Goal: Information Seeking & Learning: Learn about a topic

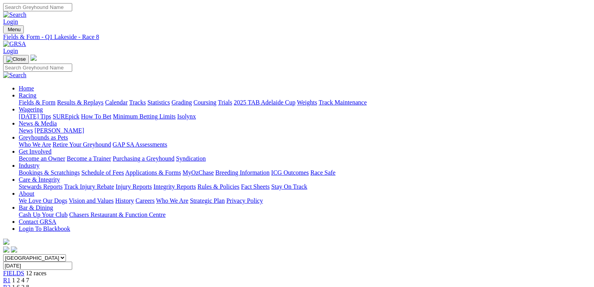
click at [44, 99] on link "Fields & Form" at bounding box center [37, 102] width 37 height 7
select select "QLD"
click at [53, 254] on select "South Australia New South Wales Northern Territory Queensland Tasmania Victoria…" at bounding box center [34, 257] width 63 height 7
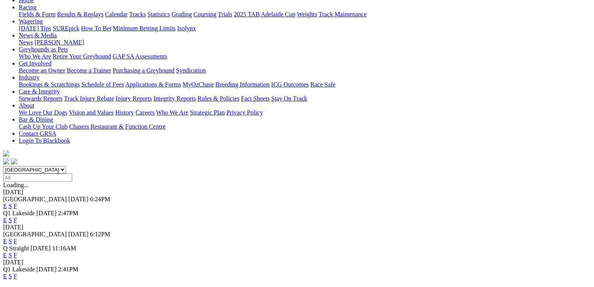
scroll to position [94, 0]
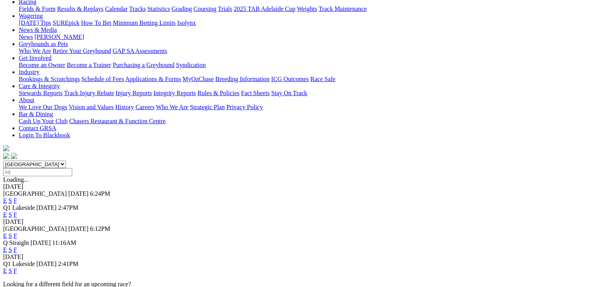
click at [7, 211] on link "E" at bounding box center [5, 214] width 4 height 7
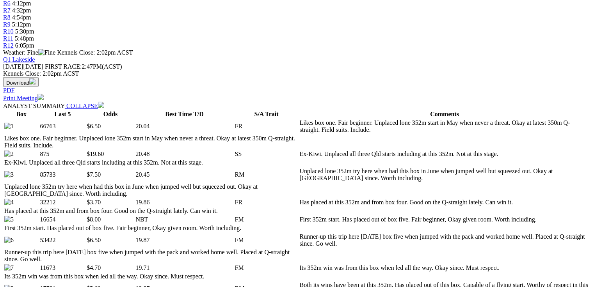
scroll to position [437, 0]
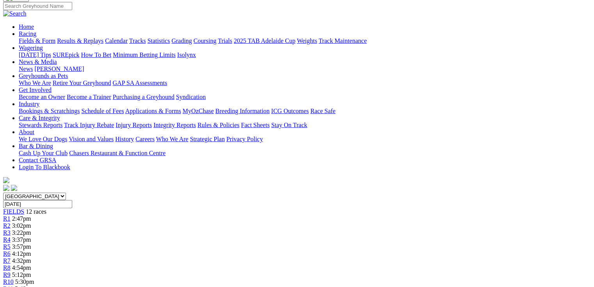
scroll to position [0, 0]
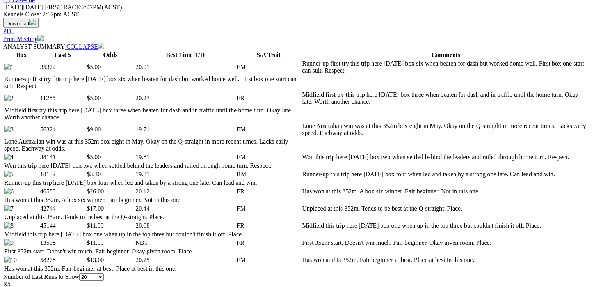
scroll to position [375, 0]
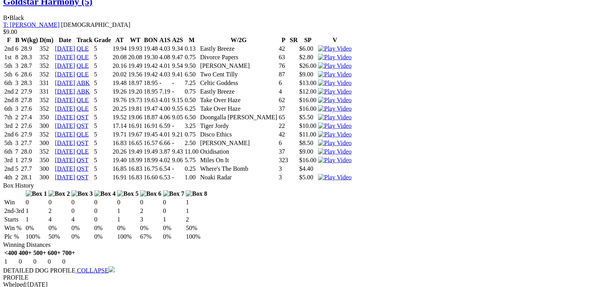
scroll to position [0, 0]
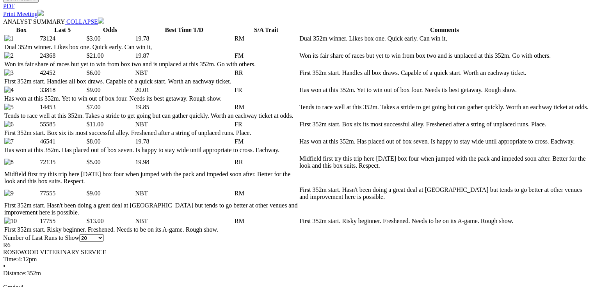
scroll to position [406, 0]
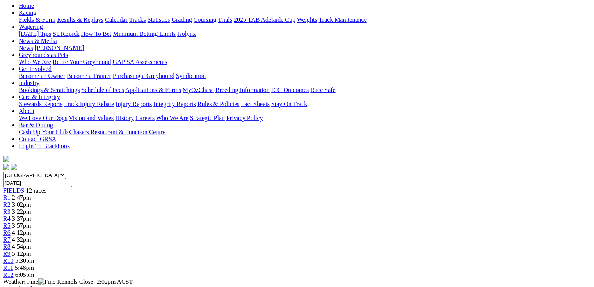
scroll to position [0, 0]
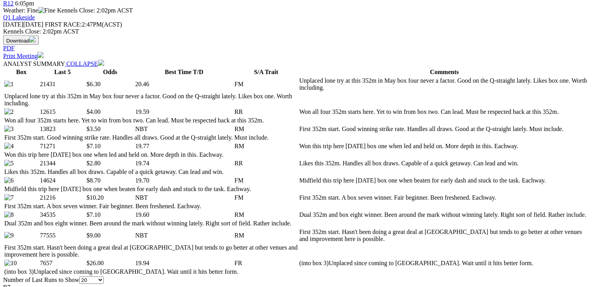
scroll to position [406, 0]
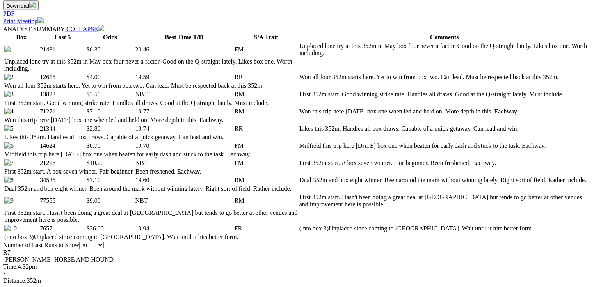
scroll to position [0, 0]
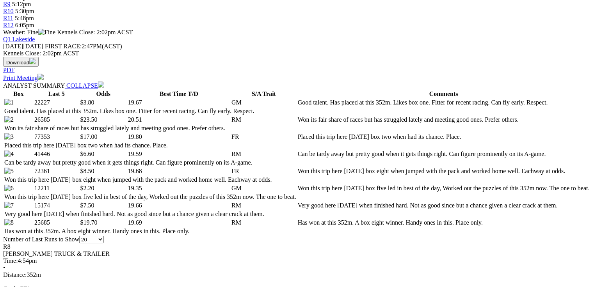
scroll to position [343, 0]
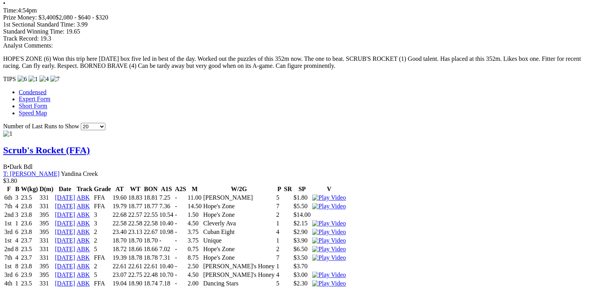
scroll to position [0, 0]
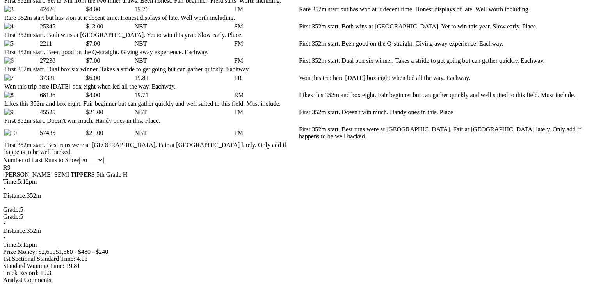
scroll to position [468, 0]
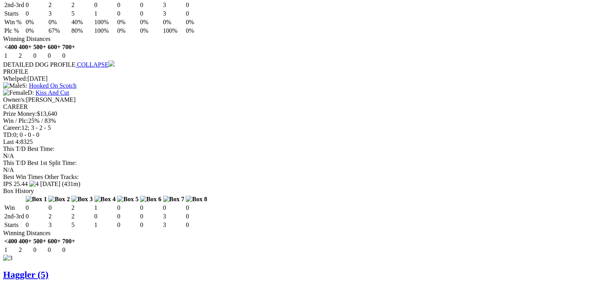
scroll to position [0, 0]
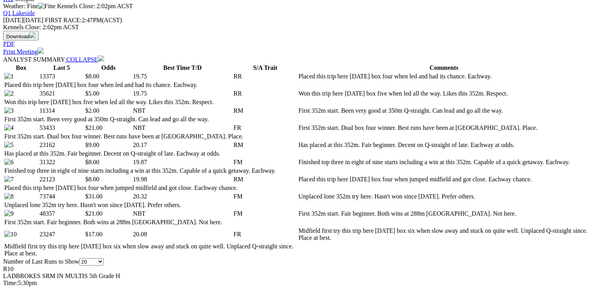
scroll to position [406, 0]
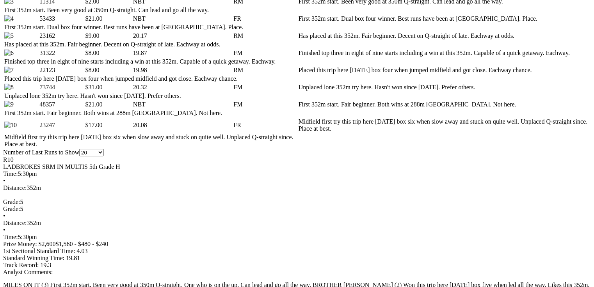
scroll to position [0, 0]
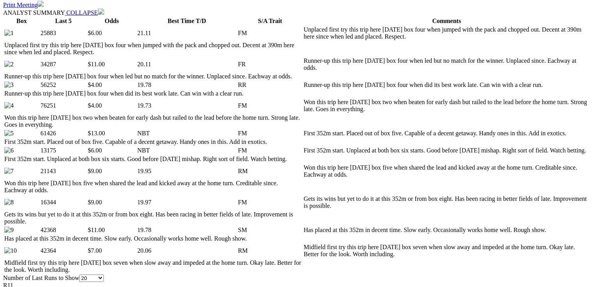
scroll to position [406, 0]
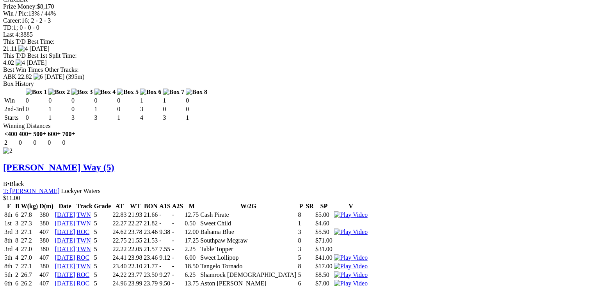
scroll to position [0, 0]
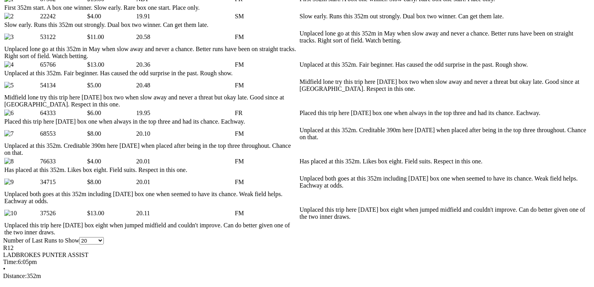
scroll to position [437, 0]
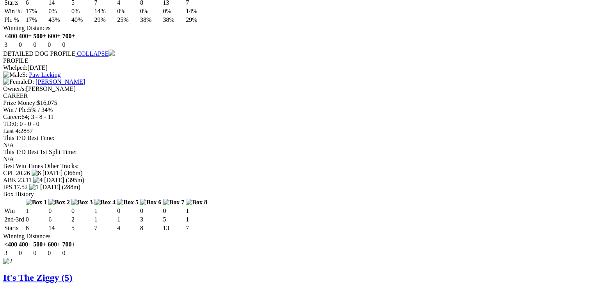
scroll to position [1155, 0]
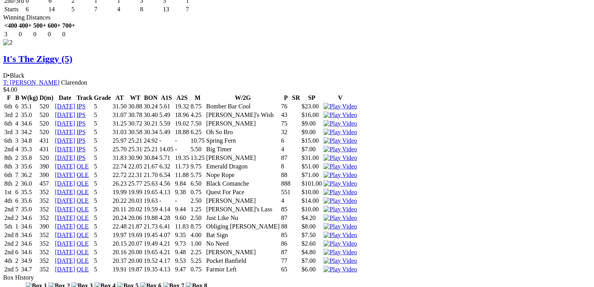
scroll to position [1373, 0]
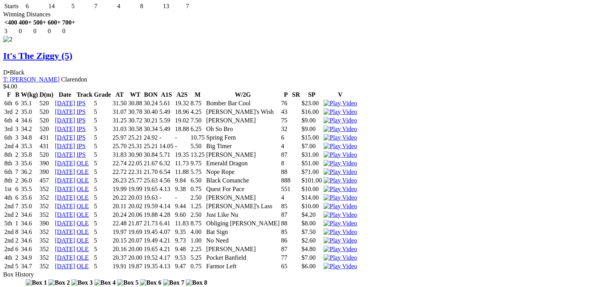
drag, startPoint x: 175, startPoint y: 173, endPoint x: 197, endPoint y: 172, distance: 21.5
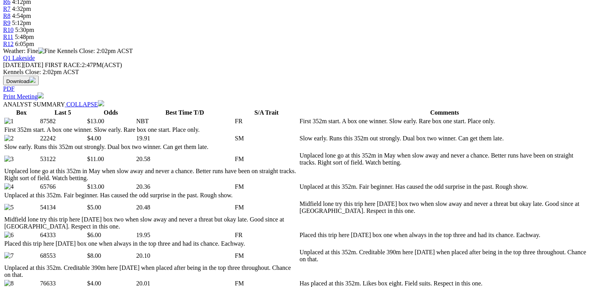
scroll to position [0, 0]
